Goal: Task Accomplishment & Management: Use online tool/utility

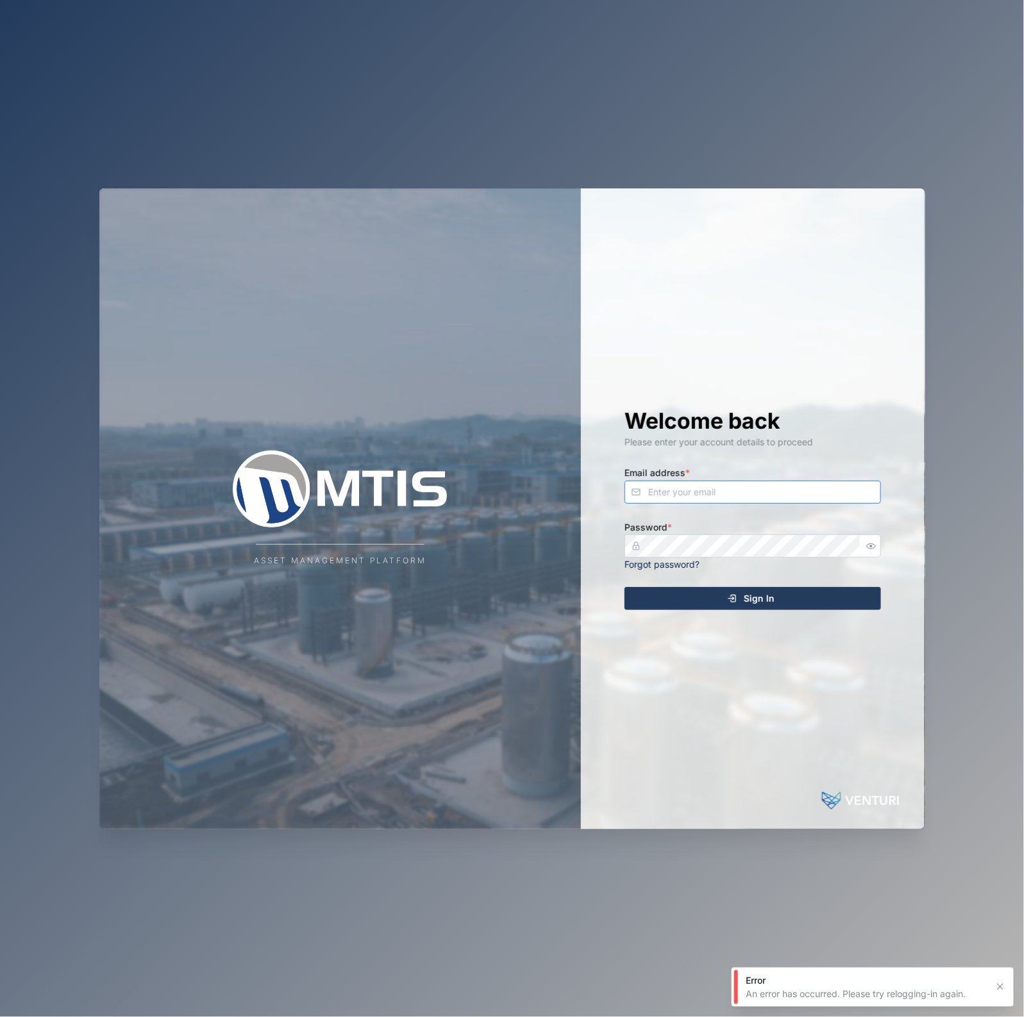
click at [690, 502] on input "Email address *" at bounding box center [752, 492] width 256 height 23
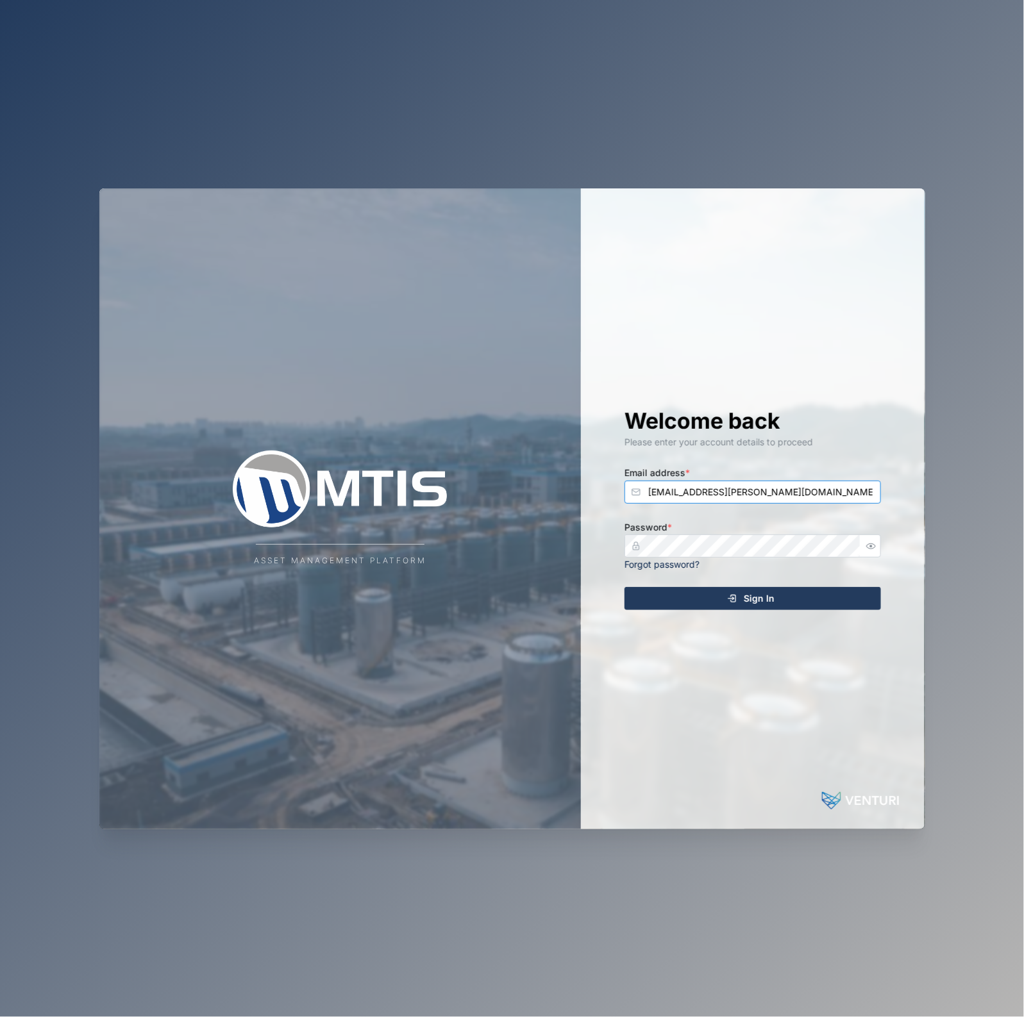
type input "[EMAIL_ADDRESS][PERSON_NAME][DOMAIN_NAME]"
click at [624, 587] on button "Sign In" at bounding box center [752, 598] width 256 height 23
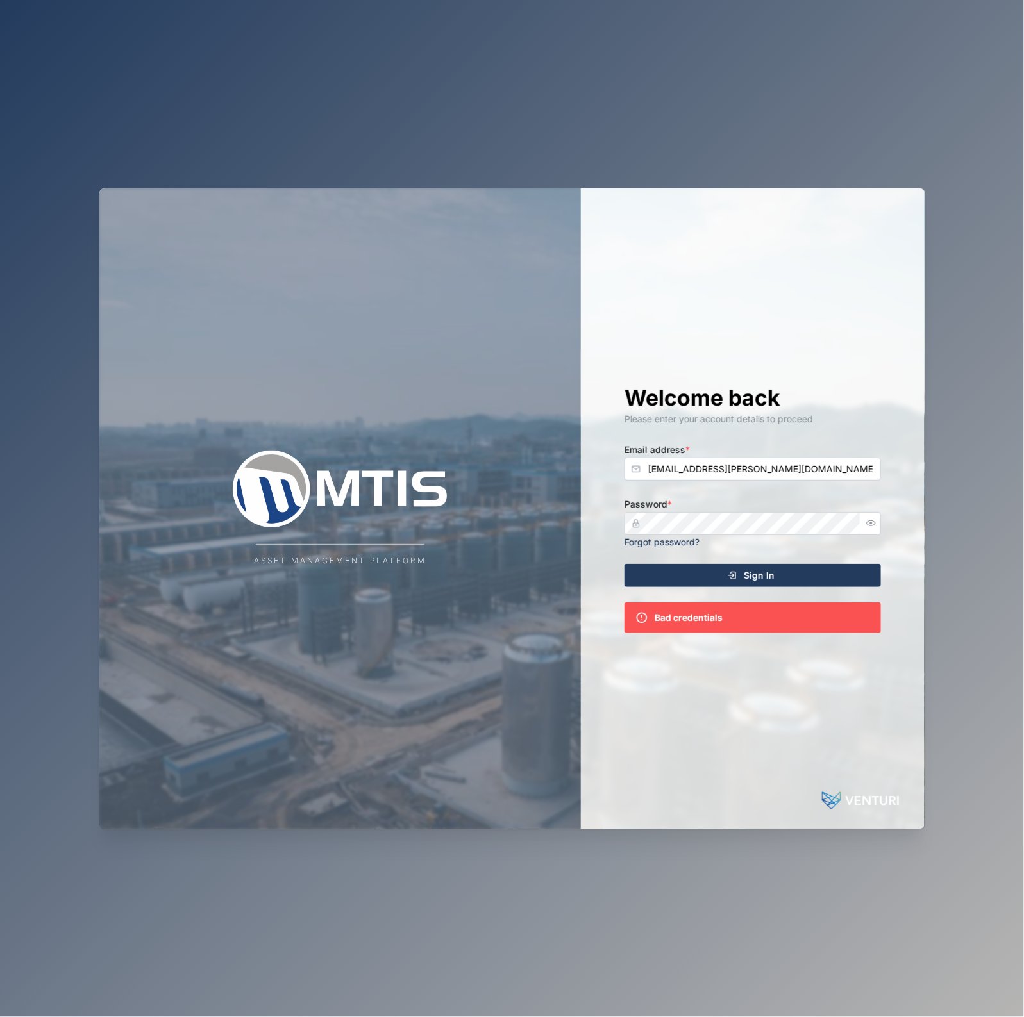
drag, startPoint x: 860, startPoint y: 524, endPoint x: 873, endPoint y: 524, distance: 12.8
click at [872, 524] on div at bounding box center [870, 523] width 21 height 23
click at [873, 524] on icon "button" at bounding box center [871, 524] width 10 height 10
click at [539, 529] on div "Asset Management Platform Welcome back Please enter your account details to pro…" at bounding box center [512, 508] width 826 height 641
click at [624, 564] on button "Sign In" at bounding box center [752, 575] width 256 height 23
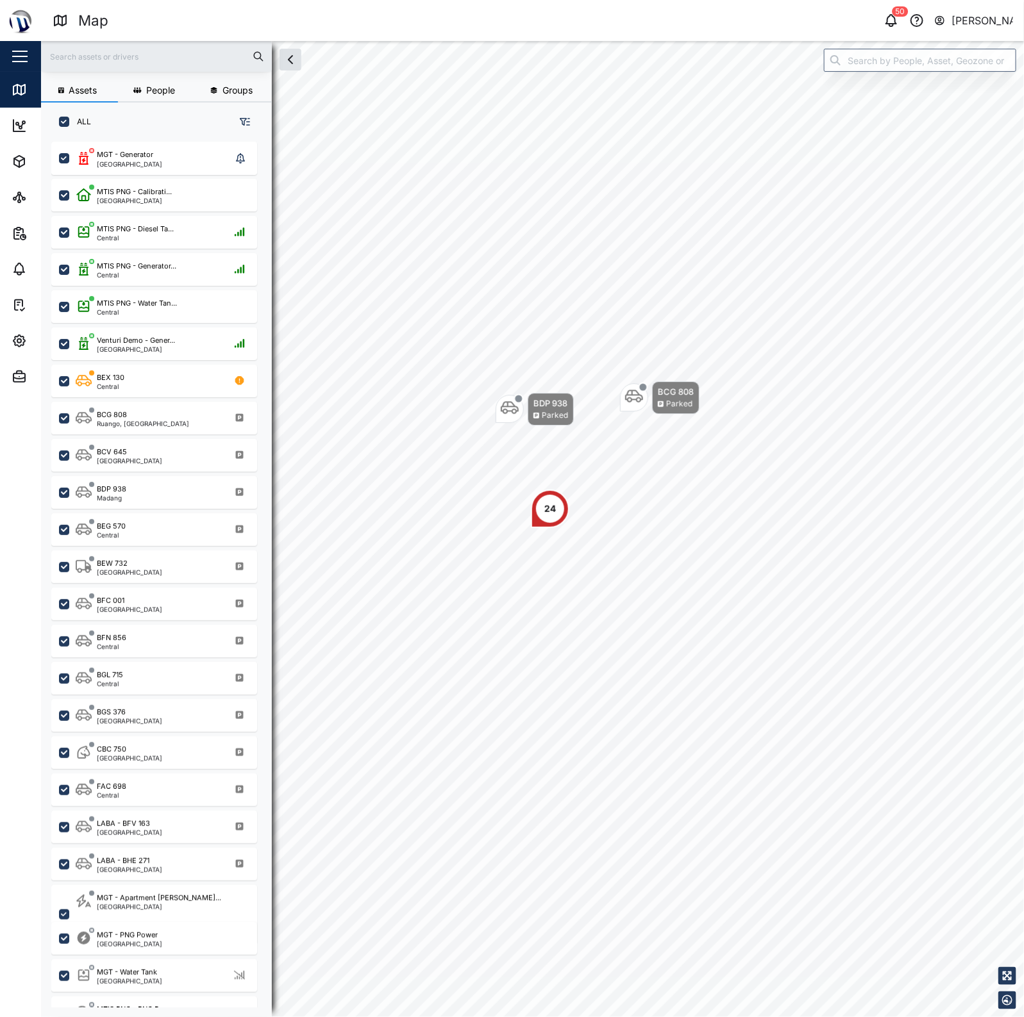
scroll to position [858, 199]
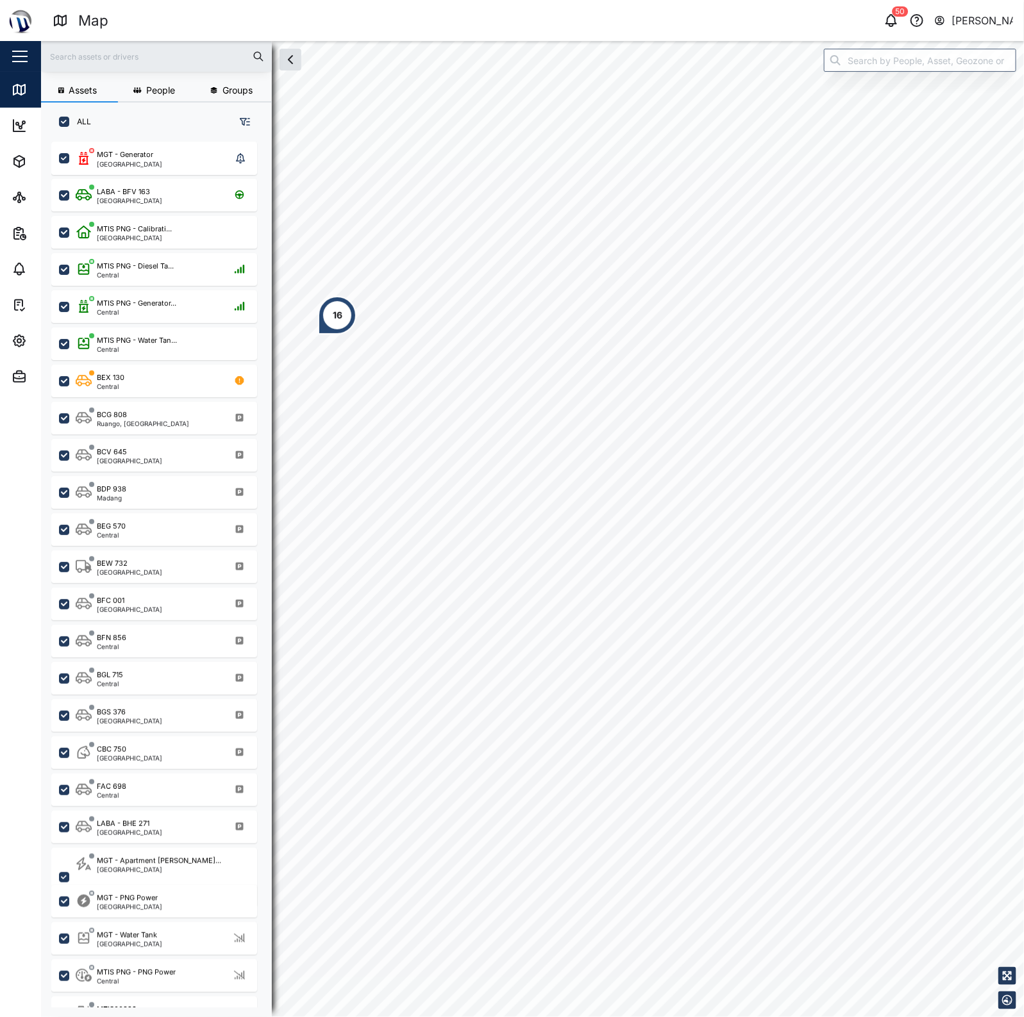
click at [899, 49] on div "Assets People Groups ALL MGT - Generator [GEOGRAPHIC_DATA] LABA - BFV 163 [GEOG…" at bounding box center [532, 529] width 983 height 976
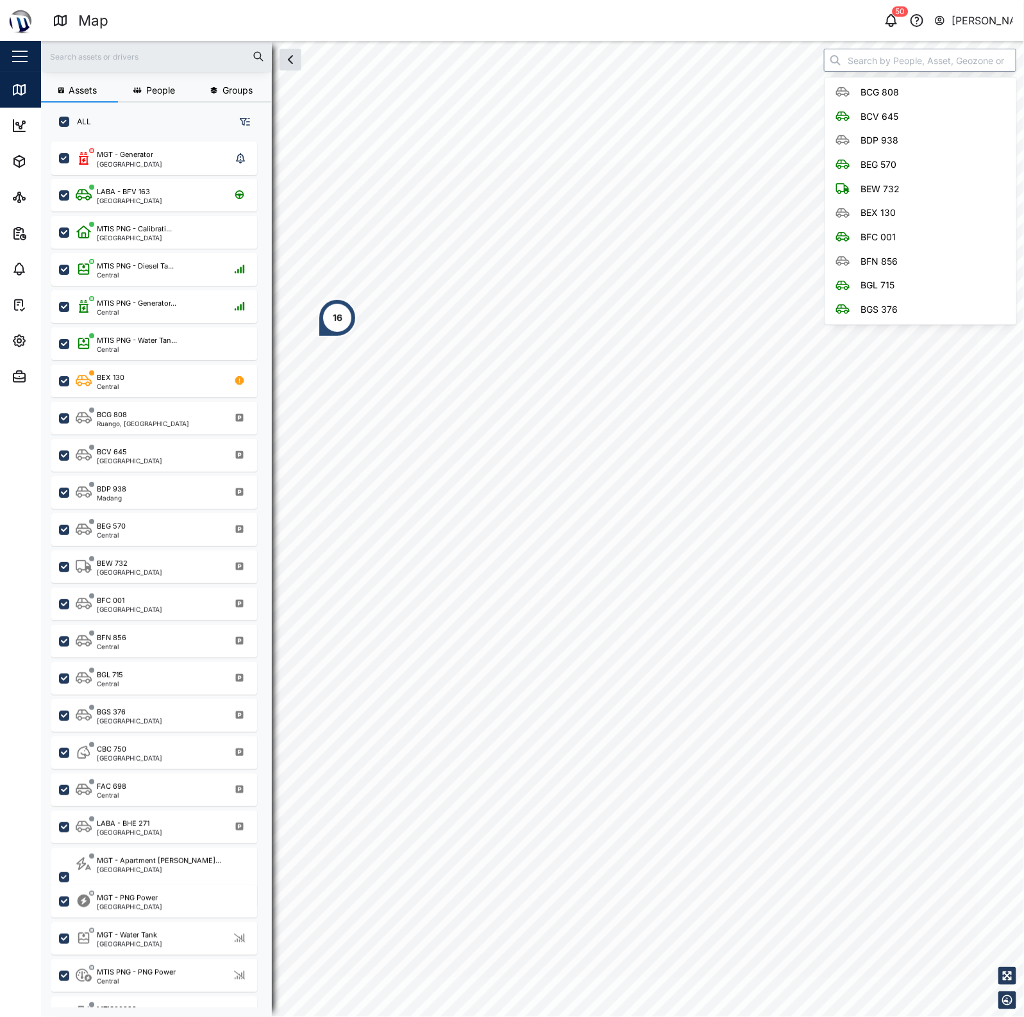
click at [899, 49] on input "search" at bounding box center [920, 60] width 192 height 23
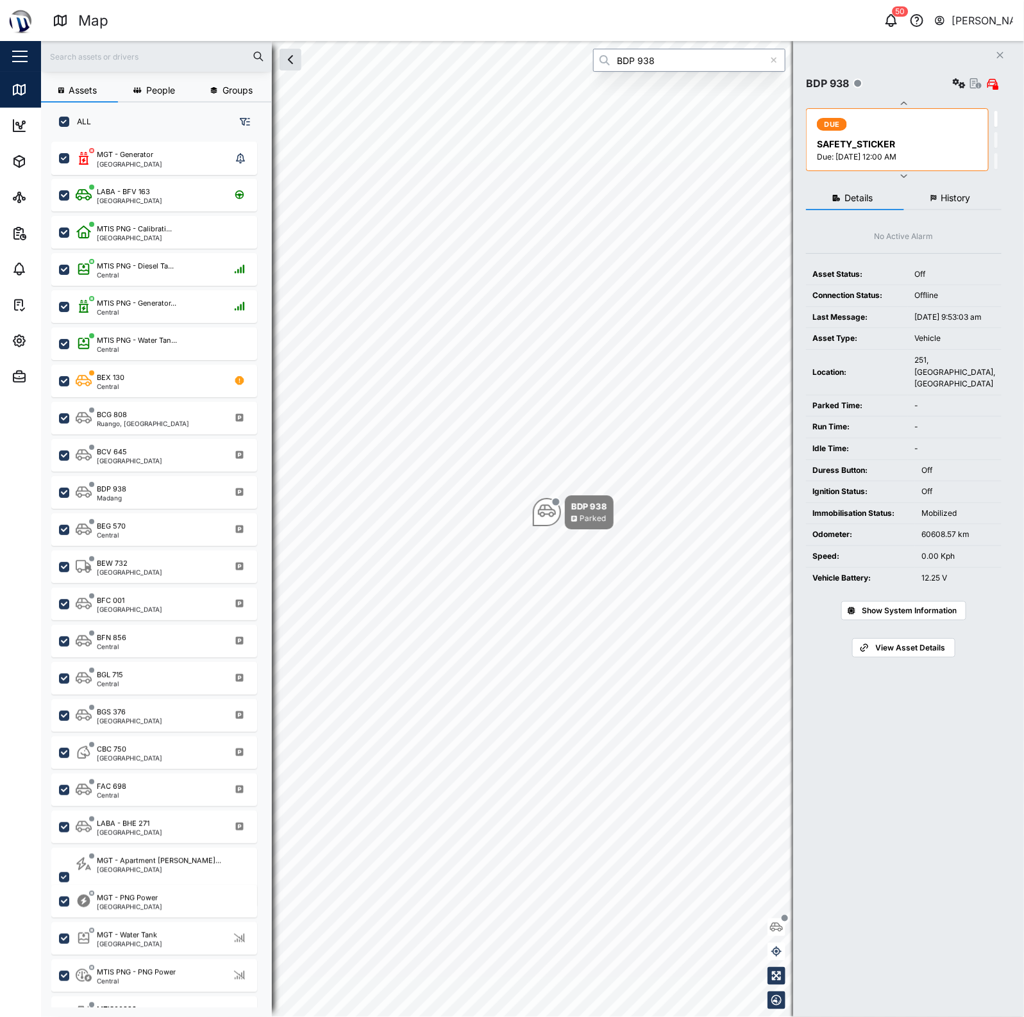
type input "BDP 938"
click at [951, 203] on span "History" at bounding box center [955, 198] width 29 height 9
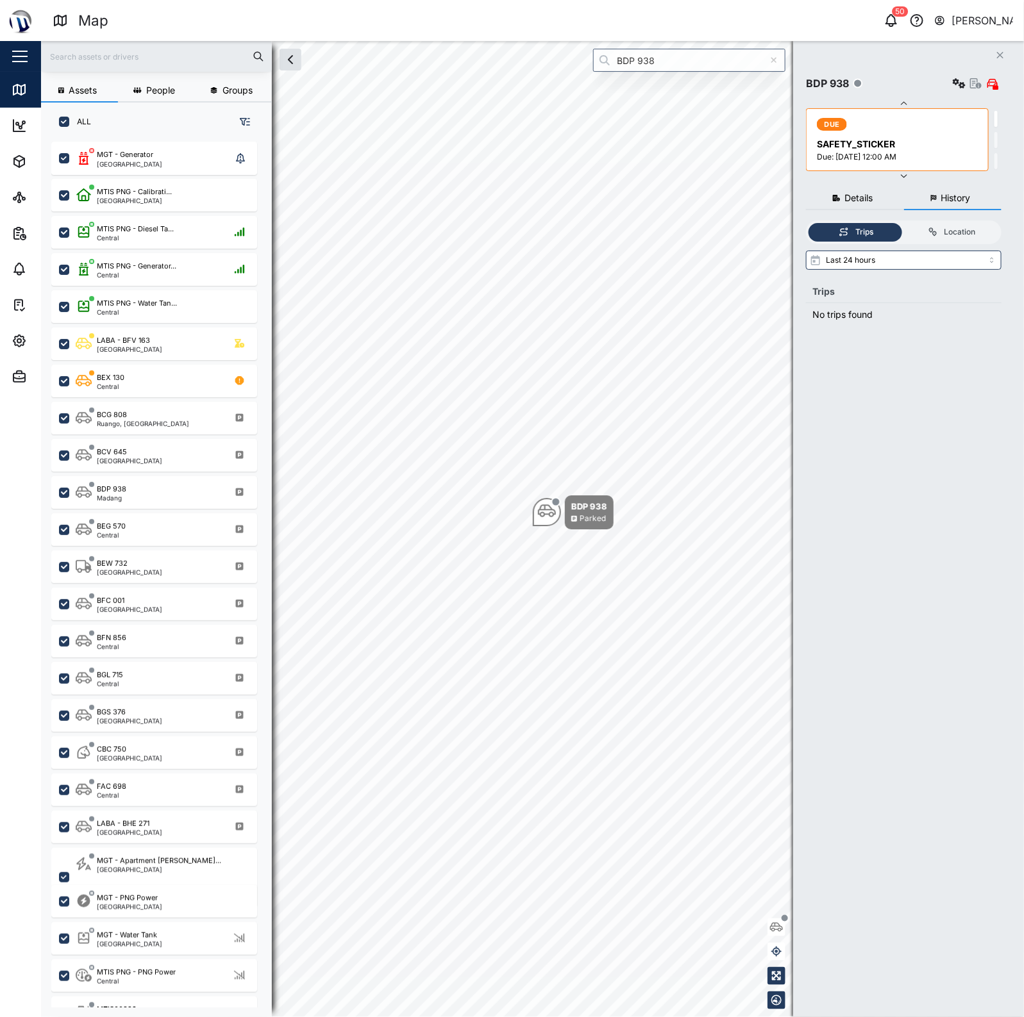
click at [877, 199] on button "Details" at bounding box center [855, 198] width 98 height 23
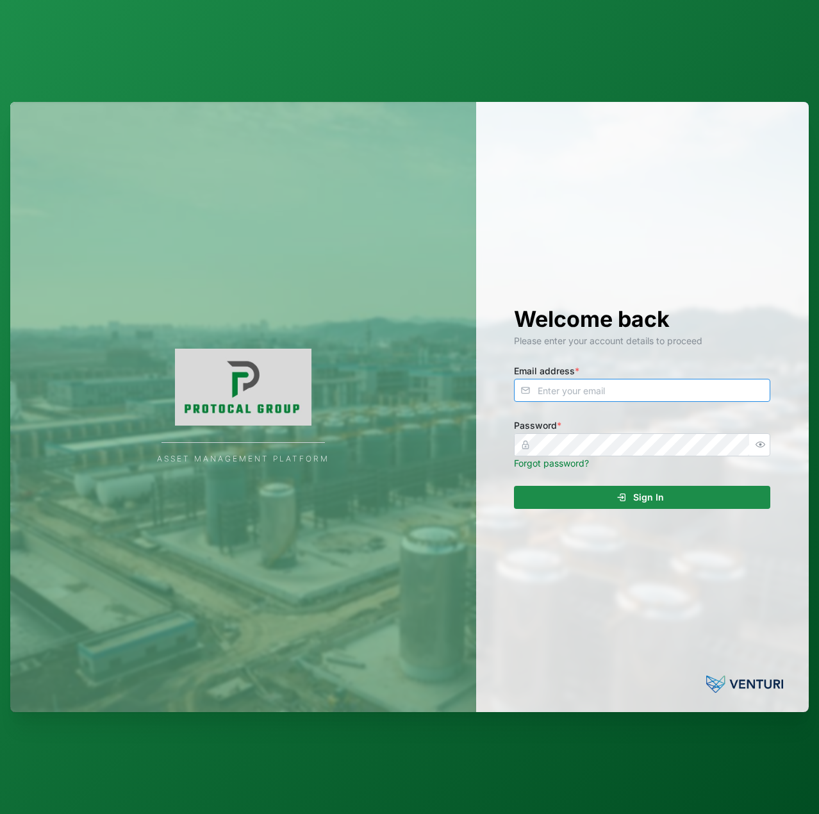
drag, startPoint x: 557, startPoint y: 387, endPoint x: 565, endPoint y: 385, distance: 8.1
click at [558, 387] on input "Email address *" at bounding box center [642, 390] width 256 height 23
type input "[EMAIL_ADDRESS][PERSON_NAME][DOMAIN_NAME]"
click at [514, 486] on button "Sign In" at bounding box center [642, 497] width 256 height 23
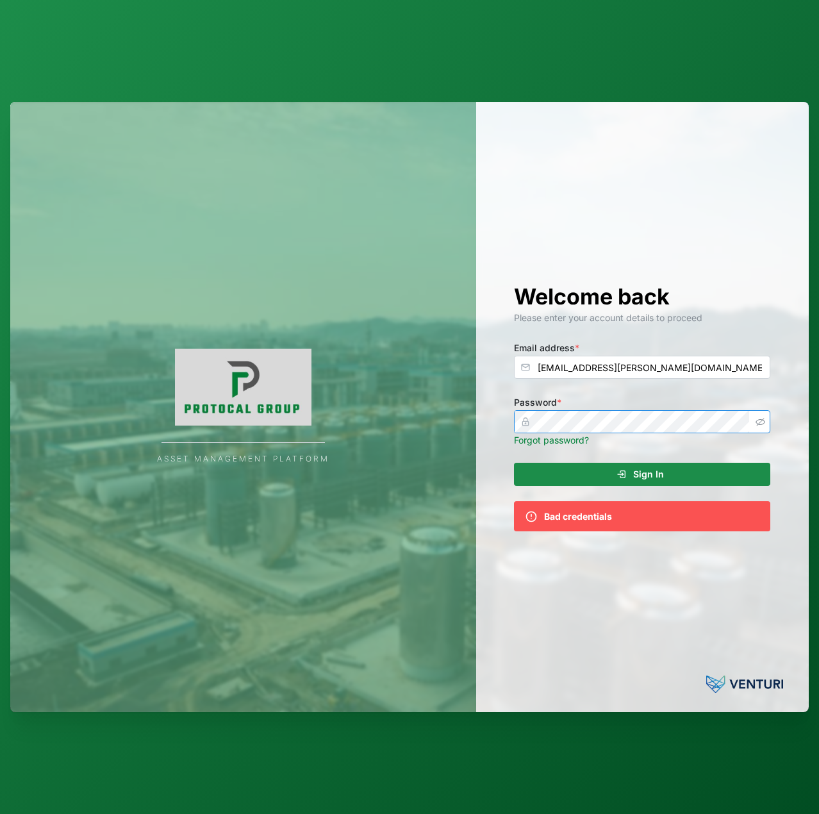
click at [764, 426] on icon "button" at bounding box center [761, 422] width 10 height 10
click at [447, 426] on div "Asset Management Platform Welcome back Please enter your account details to pro…" at bounding box center [409, 407] width 799 height 611
click at [514, 463] on button "Sign In" at bounding box center [642, 474] width 256 height 23
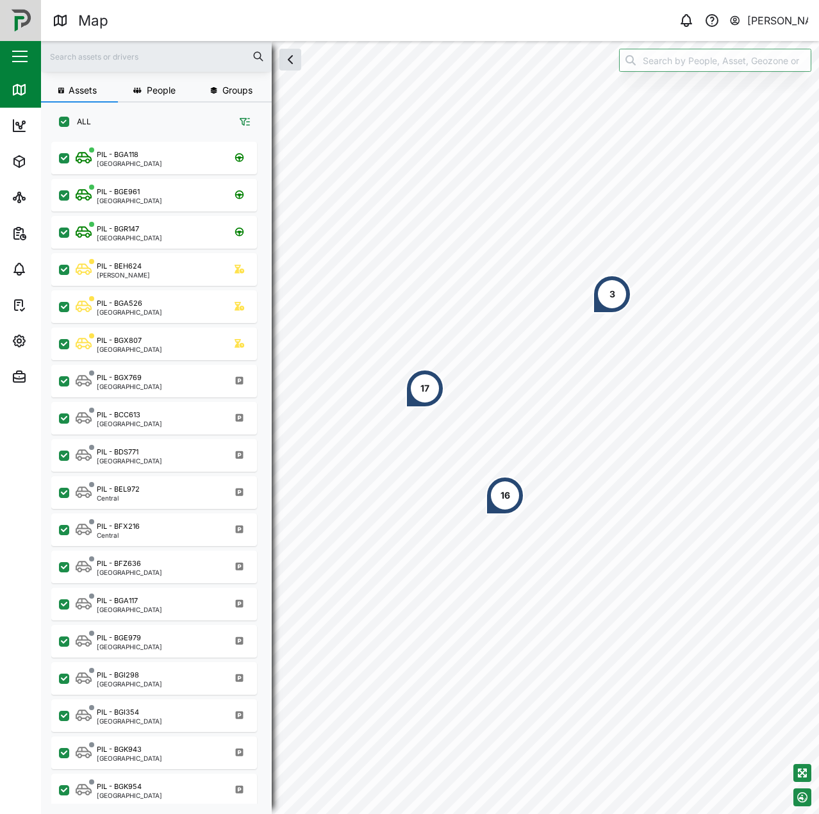
scroll to position [657, 201]
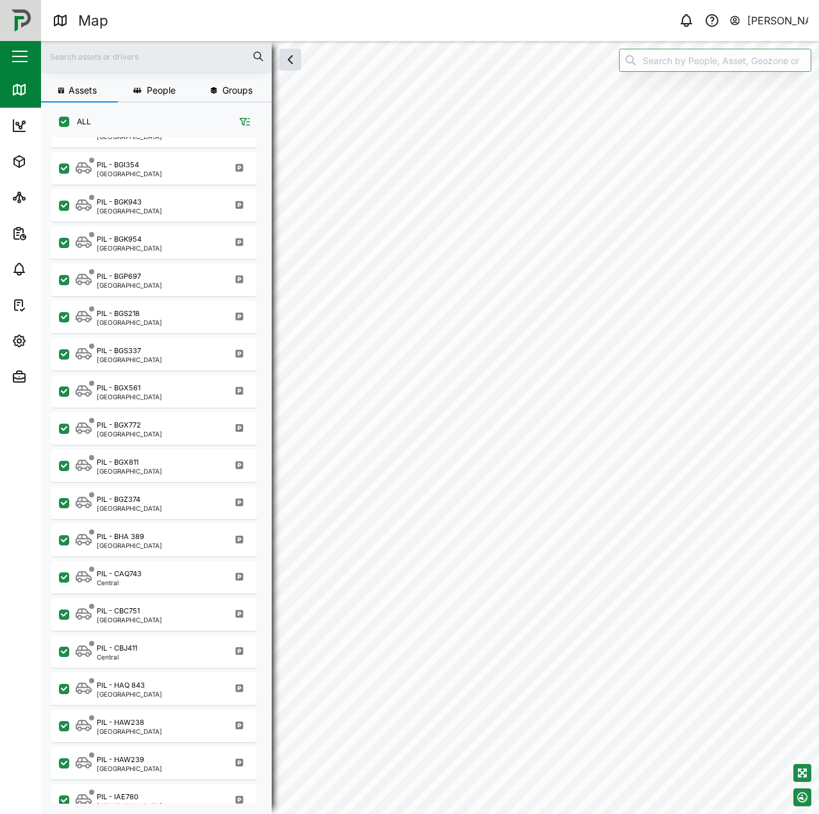
scroll to position [544, 0]
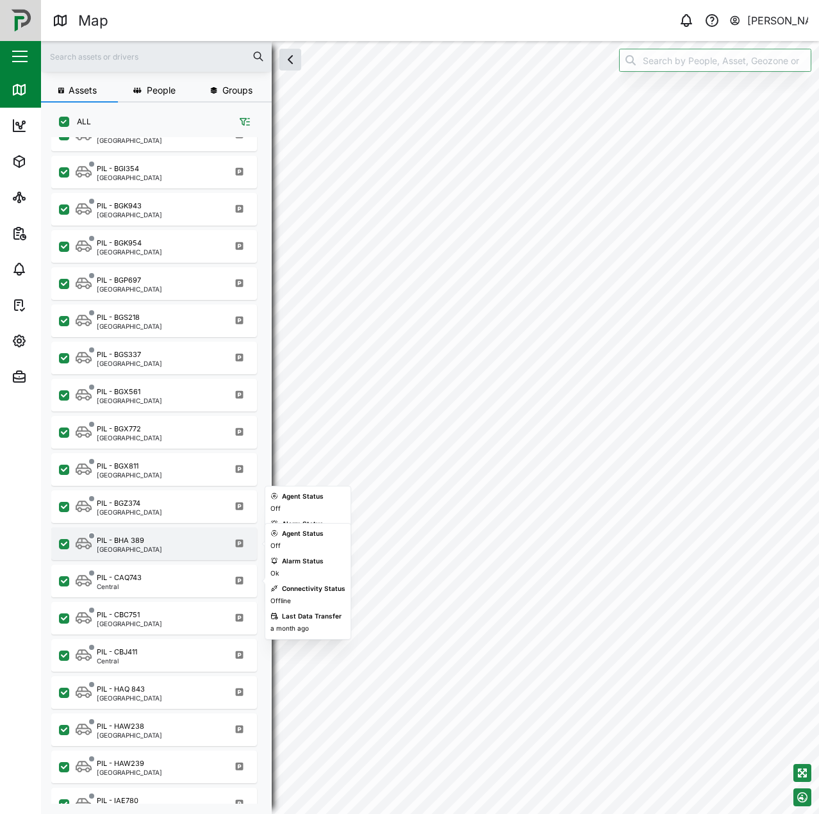
click at [183, 551] on div "PIL - BHA 389 Port Moresby" at bounding box center [163, 543] width 174 height 17
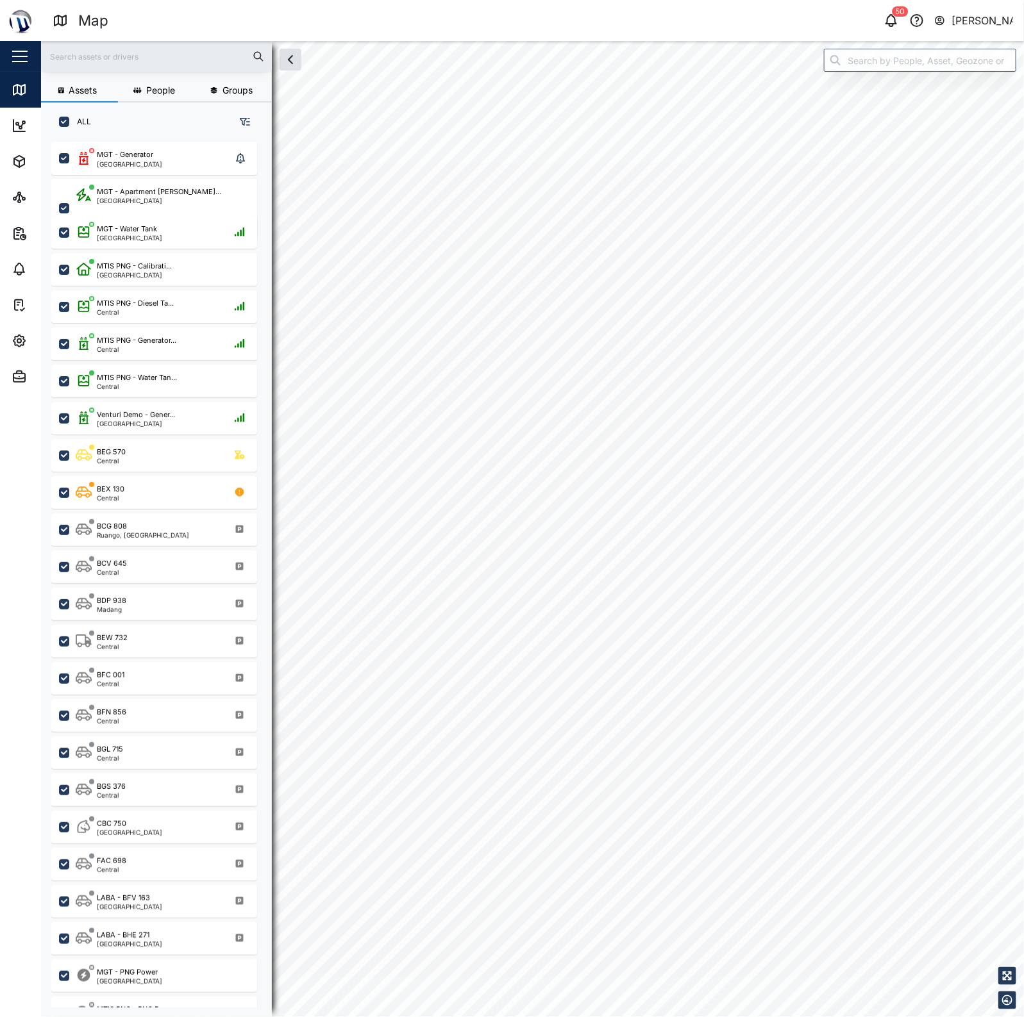
scroll to position [858, 199]
